Goal: Information Seeking & Learning: Stay updated

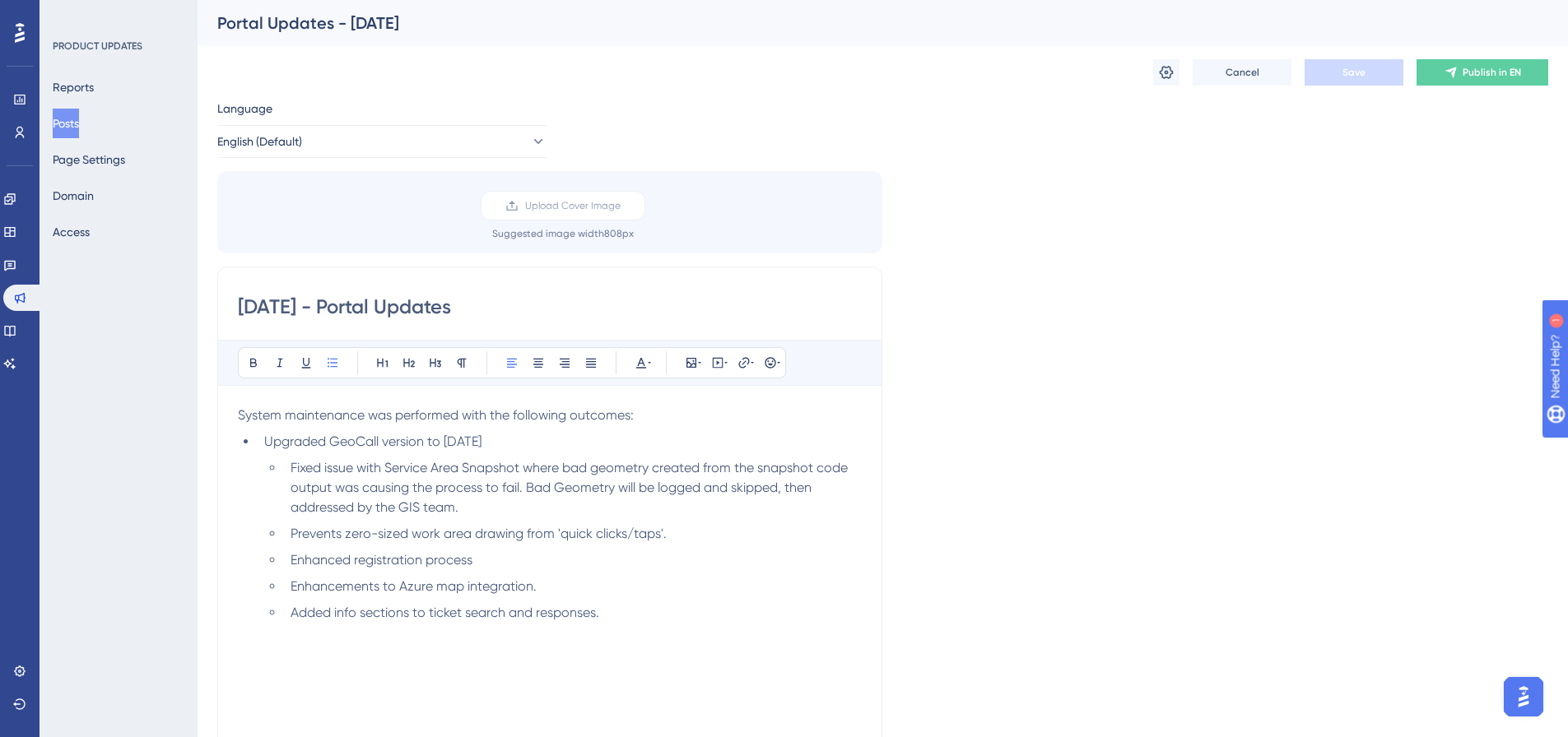
drag, startPoint x: 612, startPoint y: 615, endPoint x: 297, endPoint y: 639, distance: 315.9
click at [297, 639] on div "System maintenance was performed with the following outcomes: Upgraded GeoCall …" at bounding box center [550, 586] width 624 height 362
drag, startPoint x: 491, startPoint y: 563, endPoint x: 268, endPoint y: 551, distance: 223.3
click at [268, 551] on ul "Fixed issue with Service Area Snapshot where bad geometry created from the snap…" at bounding box center [562, 527] width 598 height 138
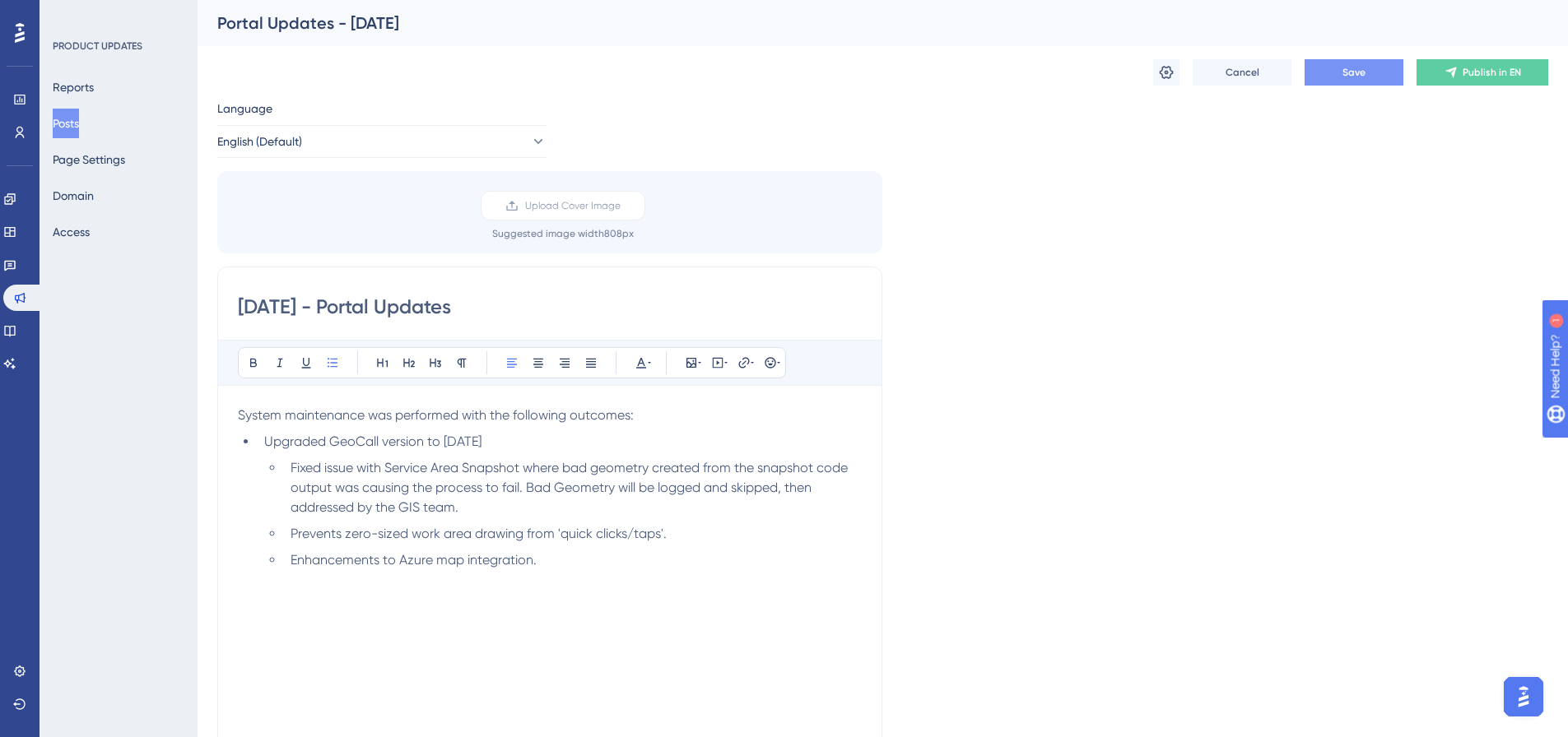
click at [1367, 75] on button "Save" at bounding box center [1354, 72] width 99 height 26
click at [1169, 78] on icon at bounding box center [1167, 73] width 14 height 13
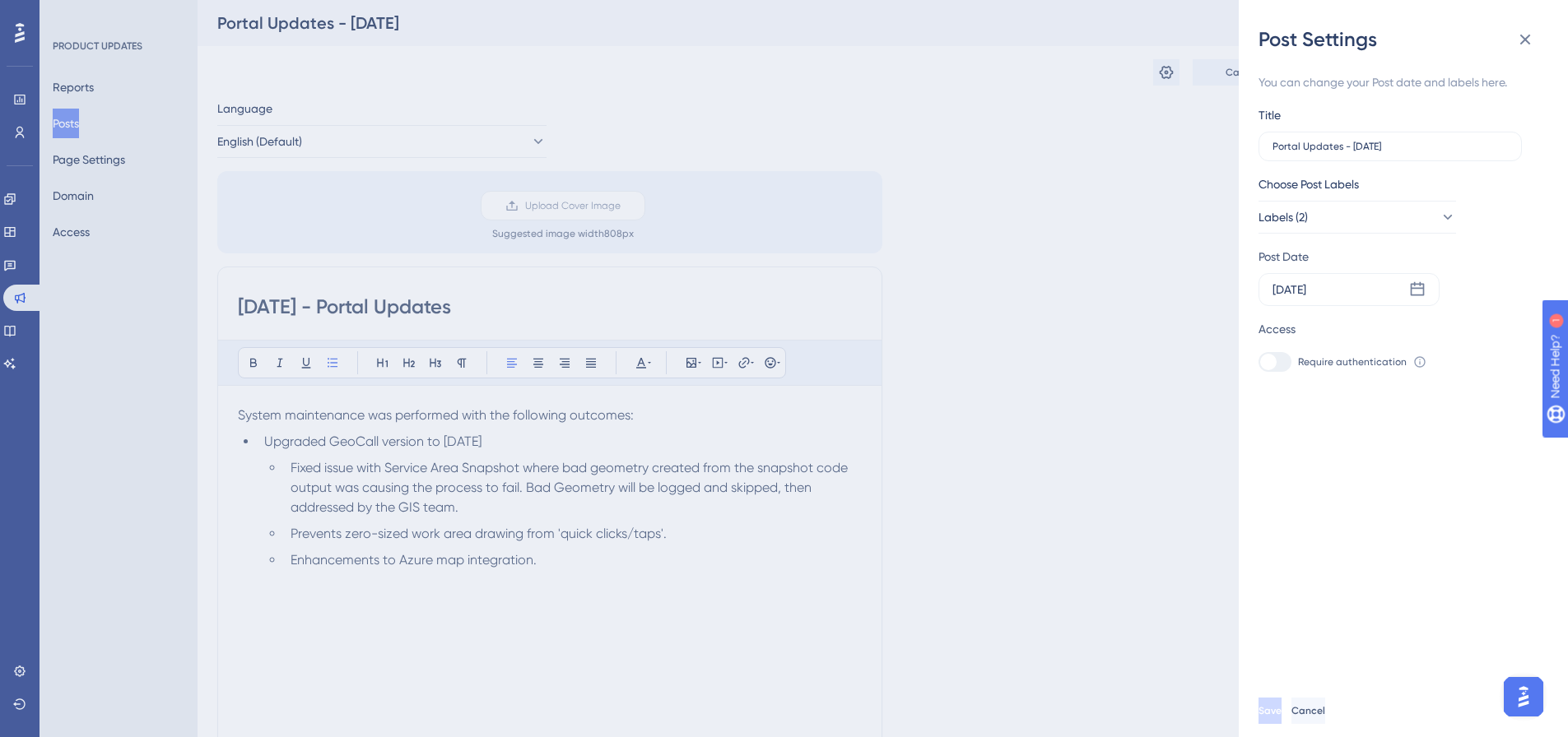
click at [1129, 228] on div "Post Settings You can change your Post date and labels here. Title Portal Updat…" at bounding box center [784, 368] width 1568 height 737
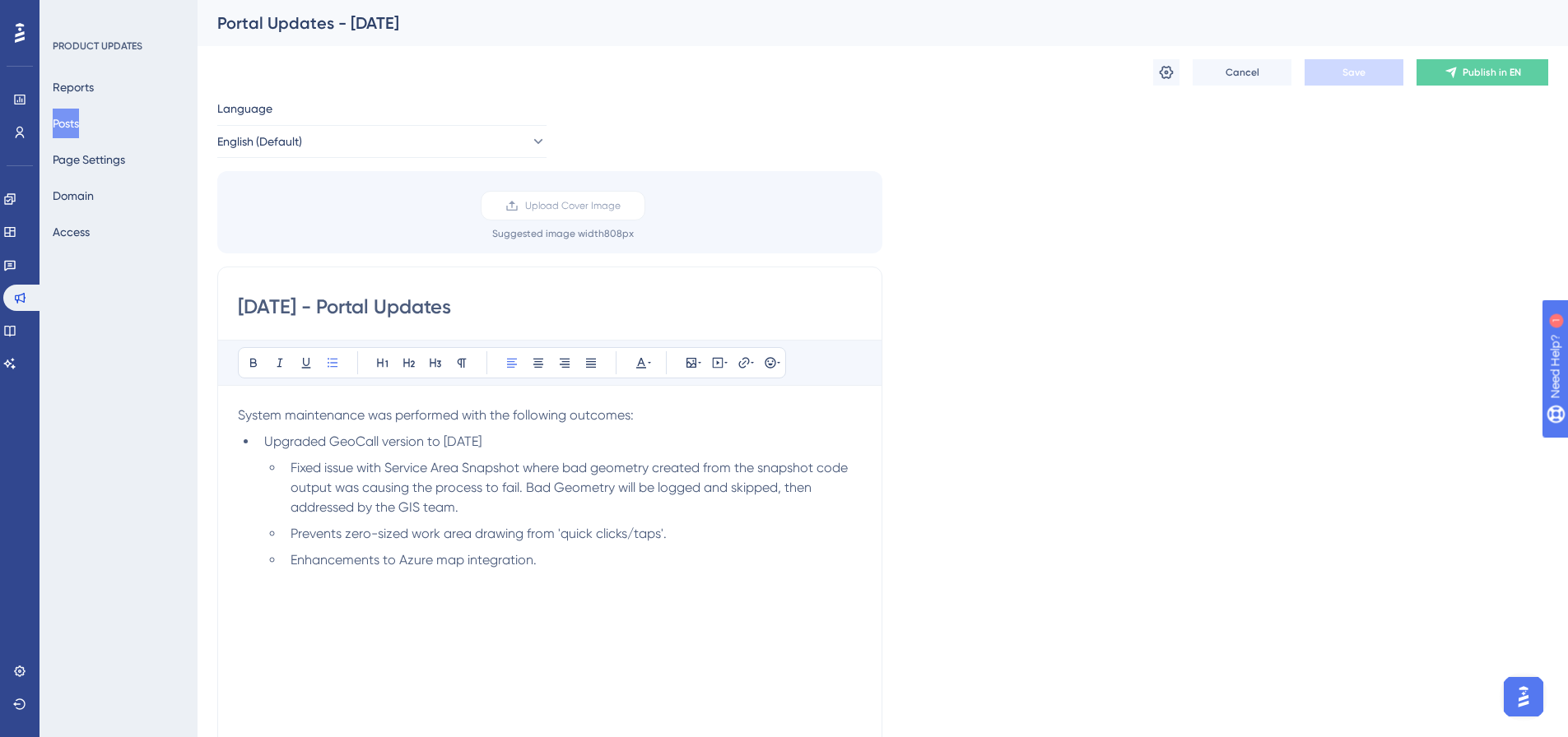
click at [1265, 286] on div "Language English (Default) Upload Cover Image Suggested image width 808 px [DAT…" at bounding box center [882, 489] width 1331 height 781
click at [416, 581] on div "System maintenance was performed with the following outcomes: Upgraded GeoCall …" at bounding box center [550, 586] width 624 height 362
